Goal: Ask a question

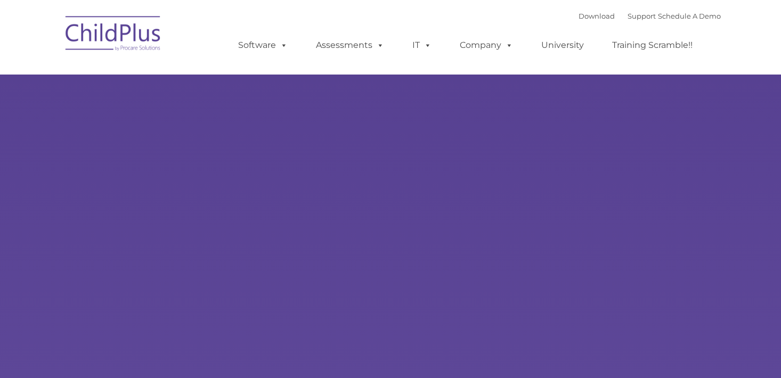
type input ""
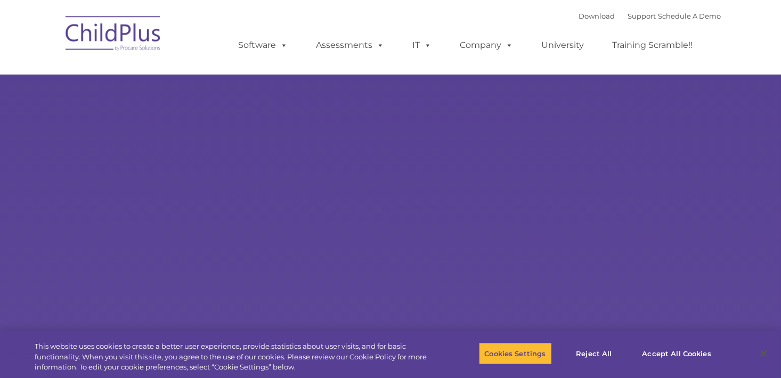
select select "MEDIUM"
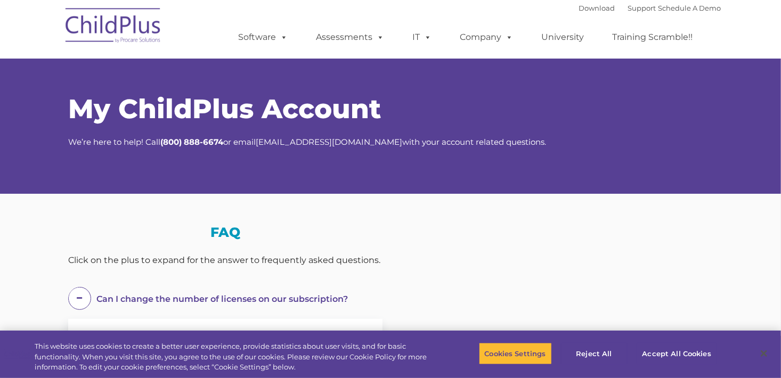
select select "MEDIUM"
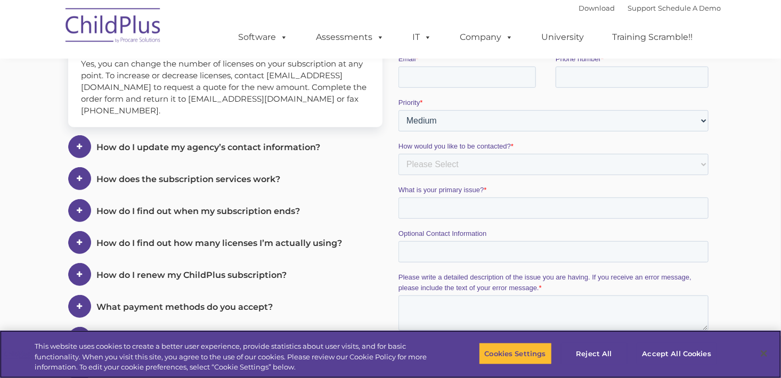
scroll to position [278, 0]
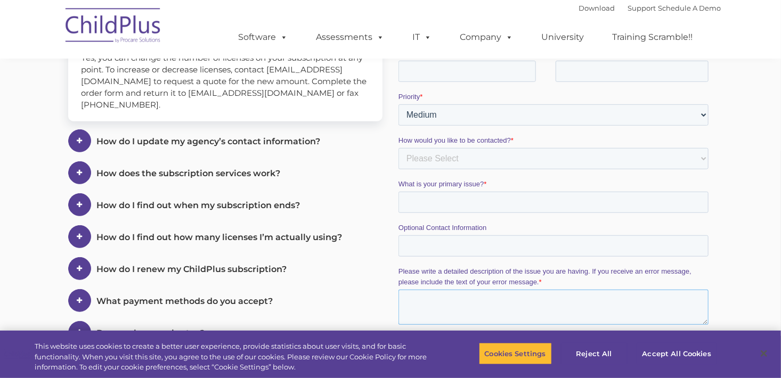
click at [530, 316] on textarea "Please write a detailed description of the issue you are having. If you receive…" at bounding box center [553, 307] width 310 height 35
